Goal: Task Accomplishment & Management: Use online tool/utility

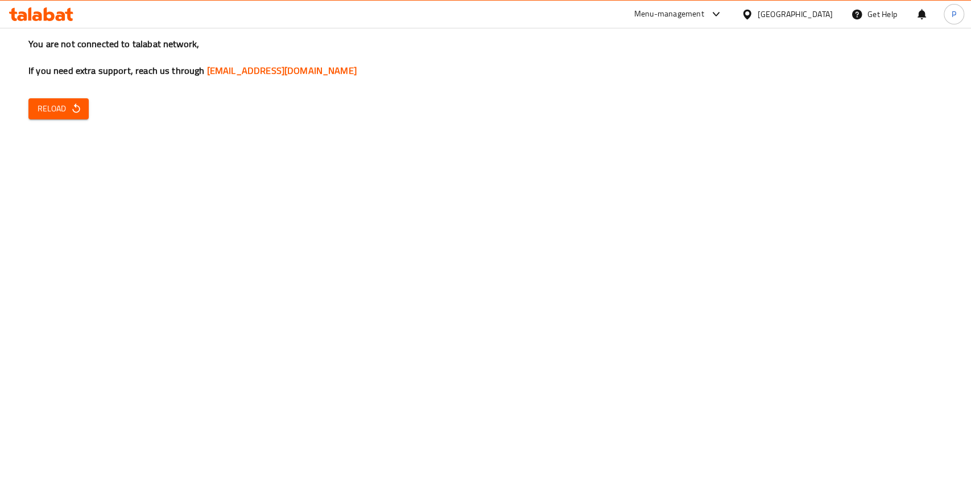
click at [68, 102] on span "Reload" at bounding box center [59, 109] width 42 height 14
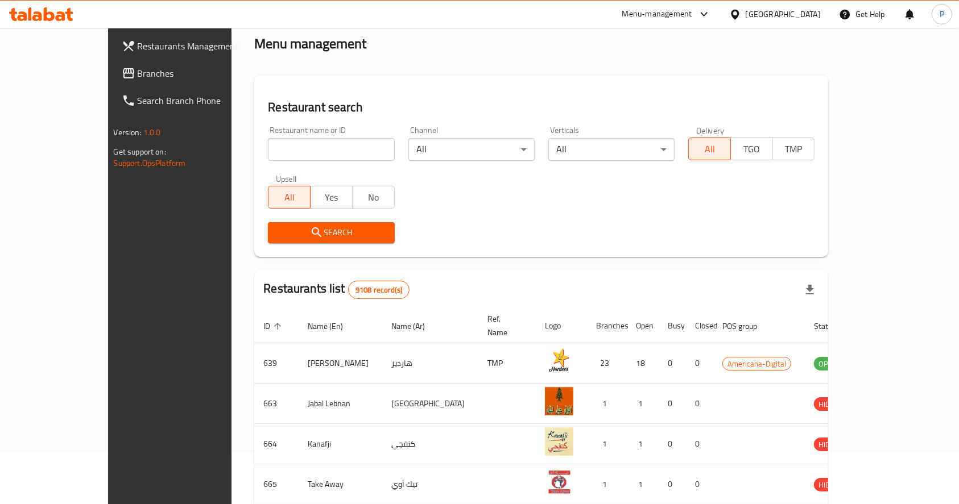
scroll to position [76, 0]
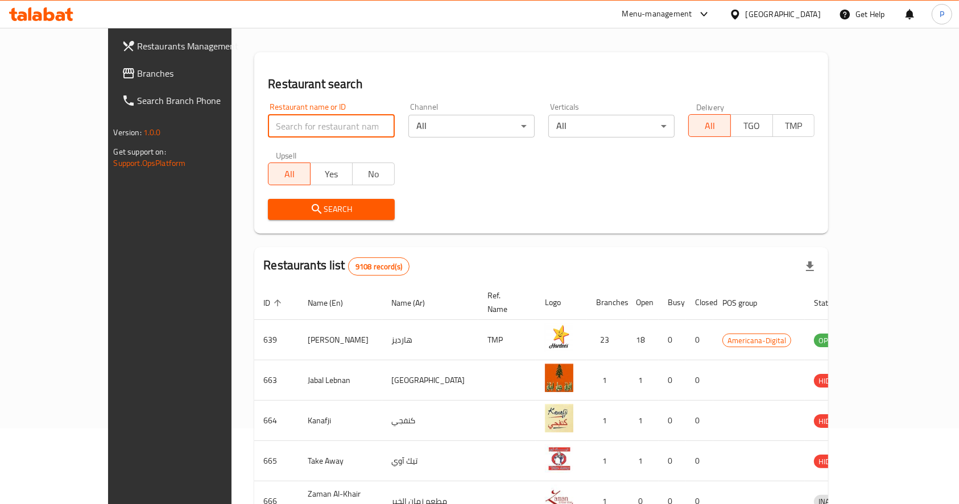
click at [273, 122] on input "search" at bounding box center [331, 126] width 126 height 23
type input "shawarma el kheb"
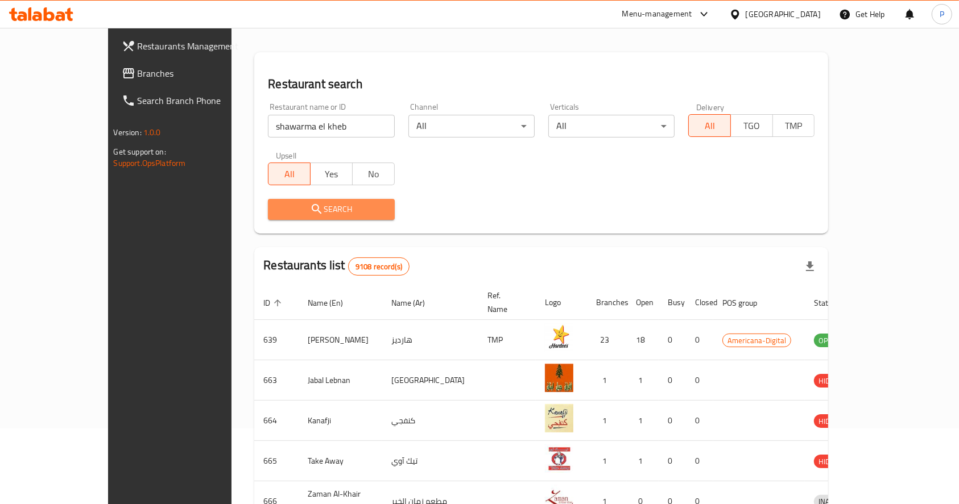
click at [312, 213] on span "Search" at bounding box center [331, 209] width 108 height 14
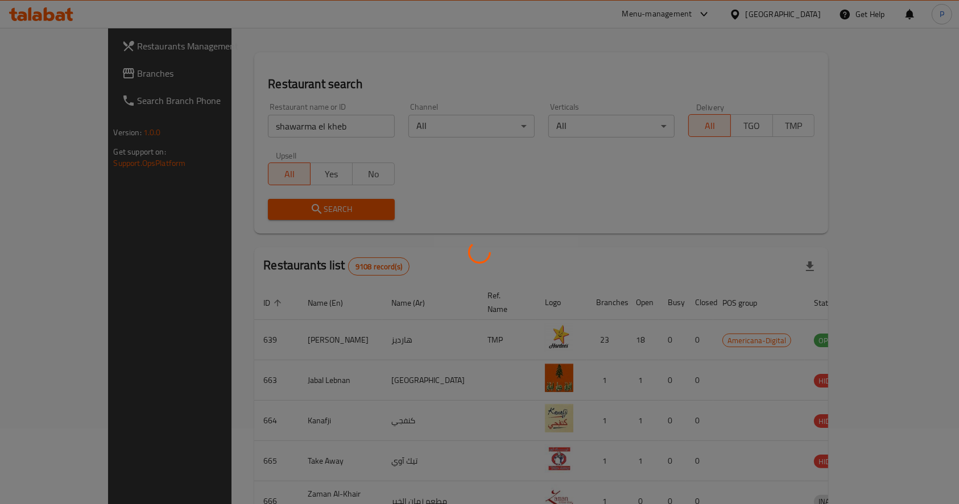
scroll to position [0, 0]
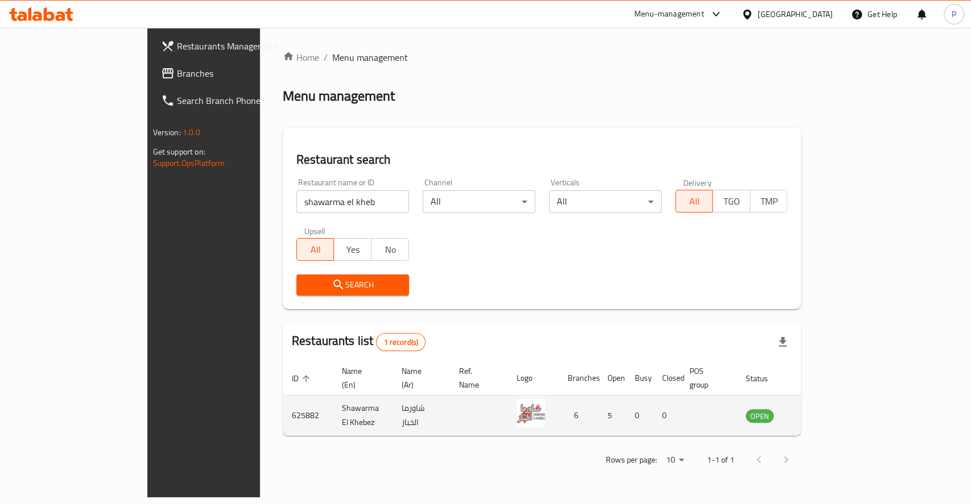
click at [818, 412] on icon "enhanced table" at bounding box center [812, 417] width 13 height 10
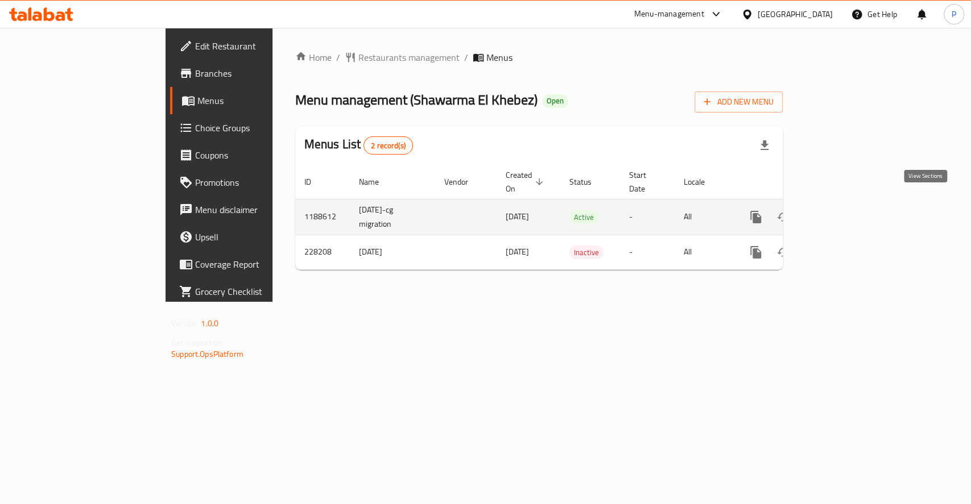
click at [843, 212] on icon "enhanced table" at bounding box center [837, 217] width 10 height 10
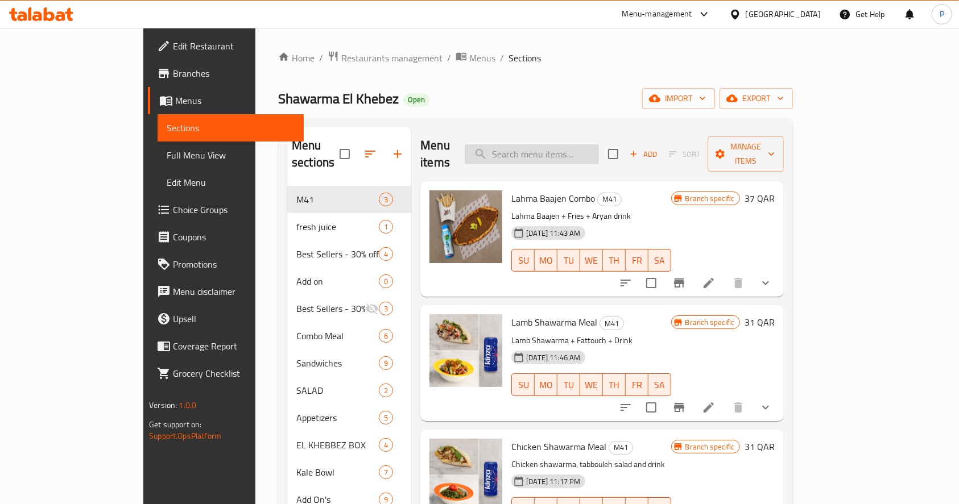
click at [552, 146] on input "search" at bounding box center [532, 154] width 134 height 20
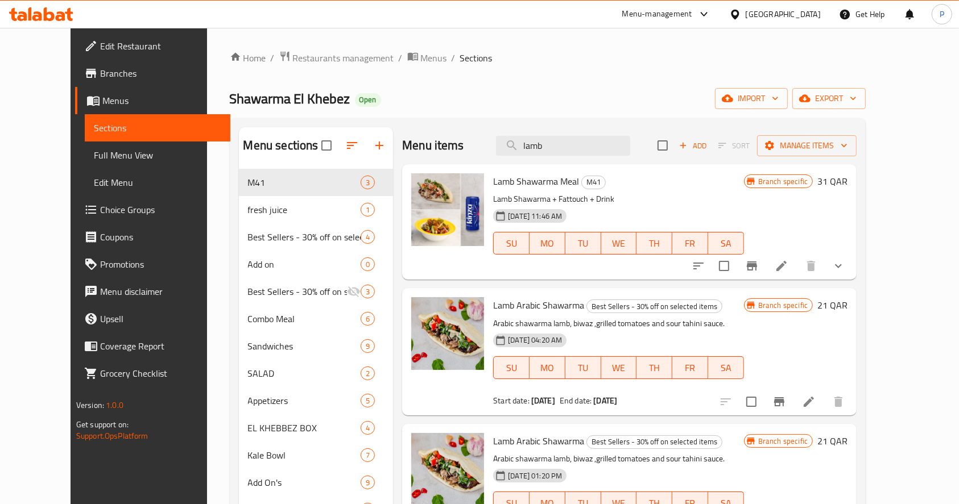
type input "lamb"
